Goal: Obtain resource: Download file/media

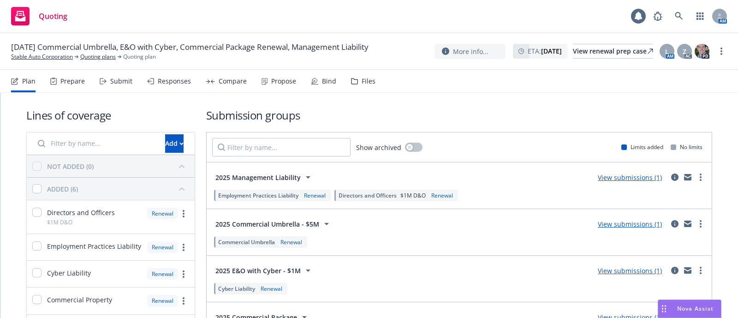
click at [355, 83] on div "Files" at bounding box center [363, 81] width 24 height 22
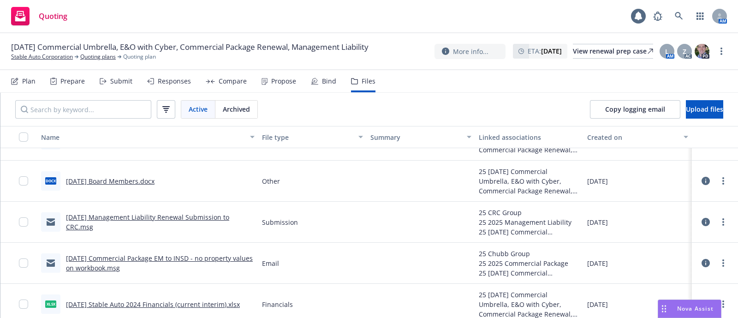
scroll to position [111, 0]
click at [133, 260] on link "[DATE] Commercial Package EM to INSD - no property values on workbook.msg" at bounding box center [159, 262] width 187 height 18
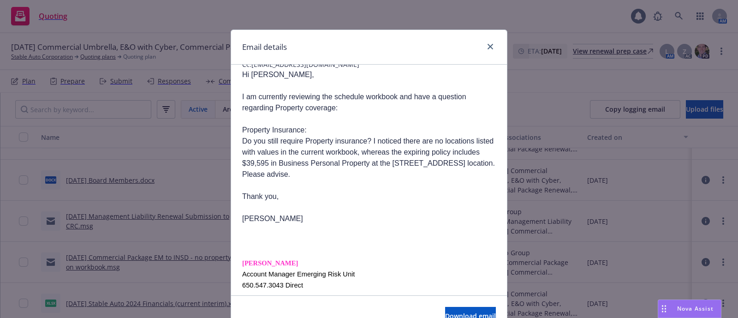
scroll to position [0, 0]
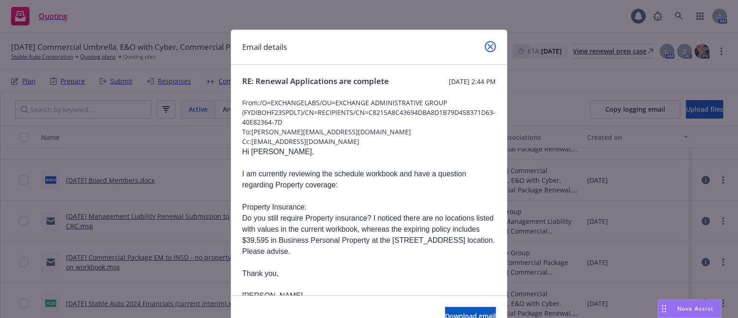
click at [485, 42] on link "close" at bounding box center [490, 46] width 11 height 11
